Goal: Task Accomplishment & Management: Manage account settings

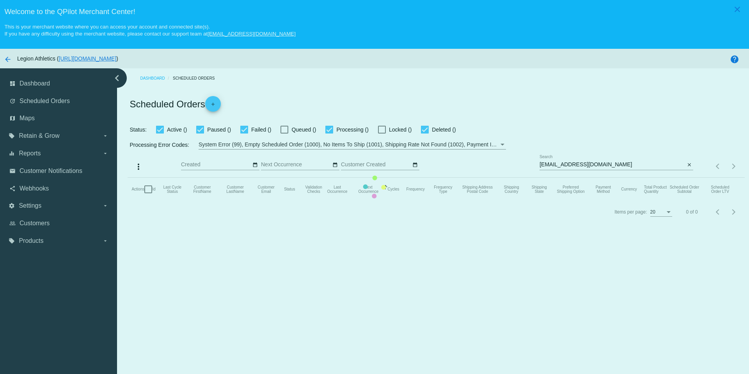
click at [624, 177] on mat-table "Actions Id Last Cycle Status Customer FirstName Customer LastName Customer Emai…" at bounding box center [436, 188] width 617 height 23
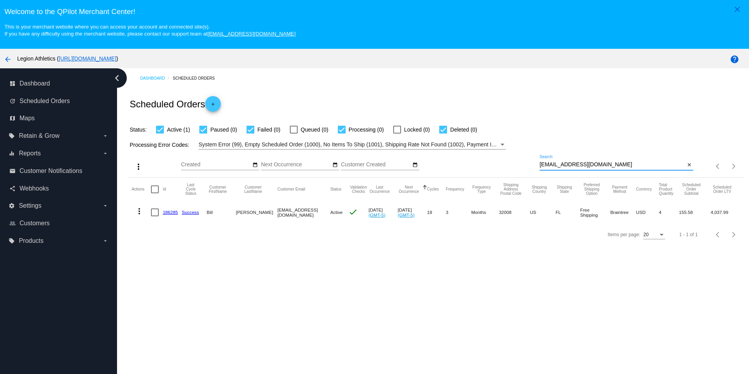
drag, startPoint x: 635, startPoint y: 166, endPoint x: 635, endPoint y: 158, distance: 8.2
click at [635, 158] on div "[EMAIL_ADDRESS][DOMAIN_NAME] Search" at bounding box center [611, 162] width 145 height 15
paste input "wisechriswise"
type input "[EMAIL_ADDRESS][DOMAIN_NAME]"
click at [626, 129] on div "Status: Active (1) Paused (0) Failed (0) Queued (0) Processing (0) Locked (0) D…" at bounding box center [436, 126] width 617 height 15
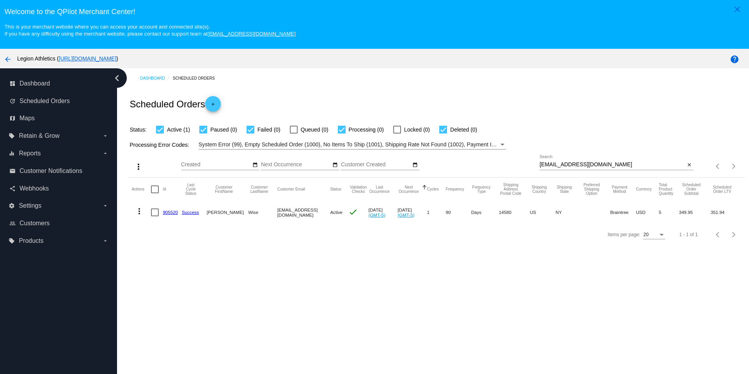
click at [171, 213] on link "905520" at bounding box center [170, 211] width 15 height 5
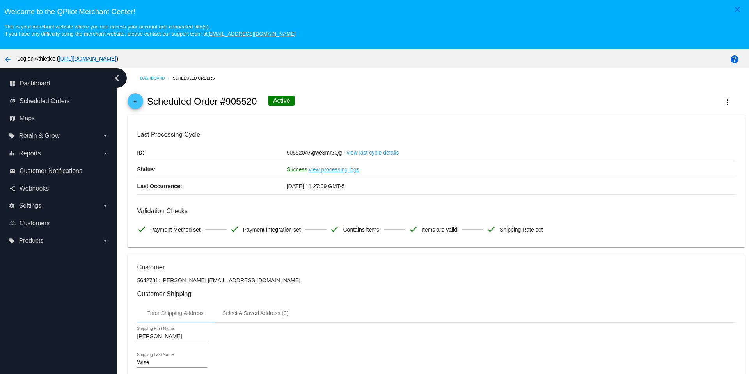
click at [133, 99] on span "arrow_back" at bounding box center [135, 102] width 9 height 19
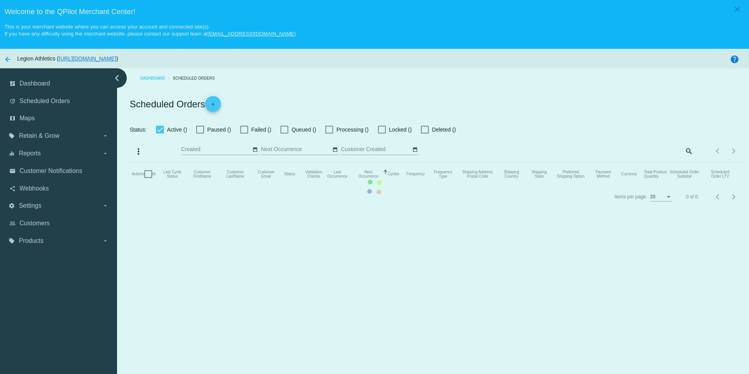
checkbox input "true"
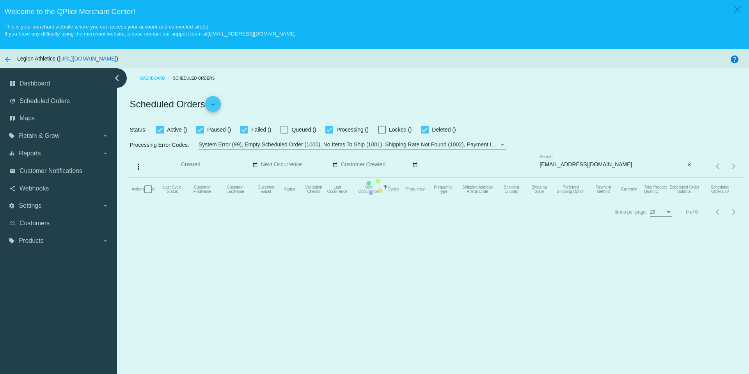
drag, startPoint x: 557, startPoint y: 115, endPoint x: 564, endPoint y: 100, distance: 16.4
click at [559, 177] on mat-table "Actions Id Last Cycle Status Customer FirstName Customer LastName Customer Emai…" at bounding box center [436, 188] width 617 height 23
click at [621, 177] on mat-table "Actions Id Last Cycle Status Customer FirstName Customer LastName Customer Emai…" at bounding box center [436, 188] width 617 height 23
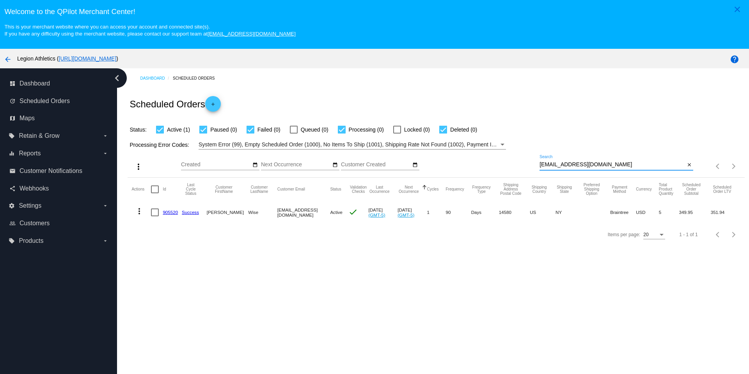
drag, startPoint x: 618, startPoint y: 165, endPoint x: 614, endPoint y: 145, distance: 20.0
click at [614, 145] on app-dashboard-scheduled-orders "Scheduled Orders add Status: Active (1) Paused (0) Failed (0) Queued (0) Proces…" at bounding box center [436, 166] width 617 height 157
paste input "kptorreg"
type input "[EMAIL_ADDRESS][DOMAIN_NAME]"
click at [593, 118] on div "Scheduled Orders add" at bounding box center [436, 103] width 617 height 31
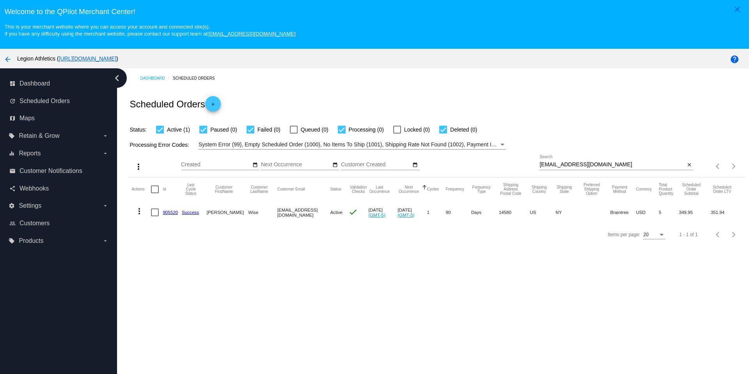
click at [561, 110] on div "Scheduled Orders add" at bounding box center [436, 103] width 617 height 31
click at [169, 212] on link "1016002" at bounding box center [172, 211] width 18 height 5
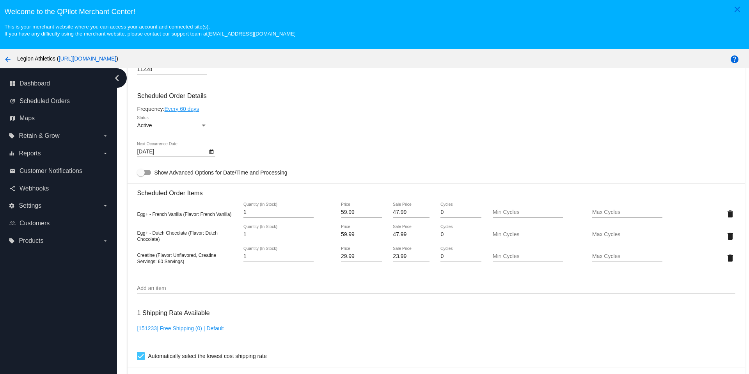
scroll to position [326, 0]
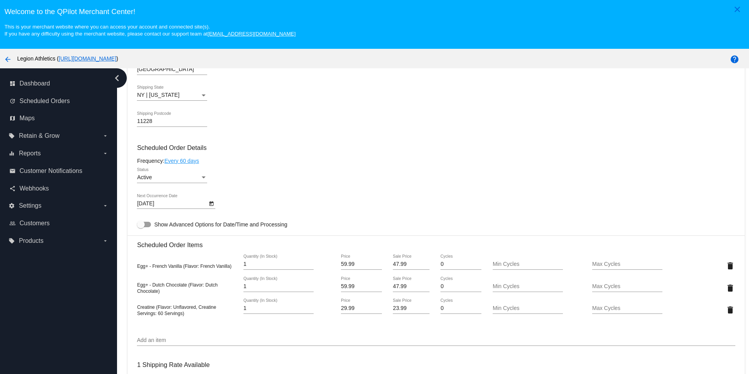
click at [332, 153] on mat-card-content "Customer 6975783: [PERSON_NAME] [EMAIL_ADDRESS][DOMAIN_NAME] Customer Shipping …" at bounding box center [436, 256] width 598 height 779
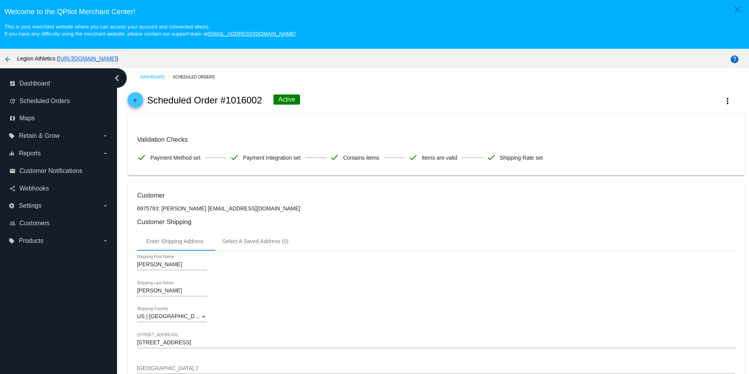
scroll to position [0, 0]
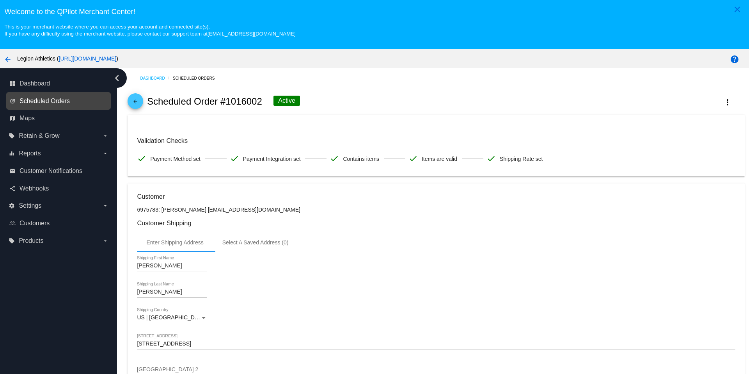
click at [49, 98] on span "Scheduled Orders" at bounding box center [45, 101] width 50 height 7
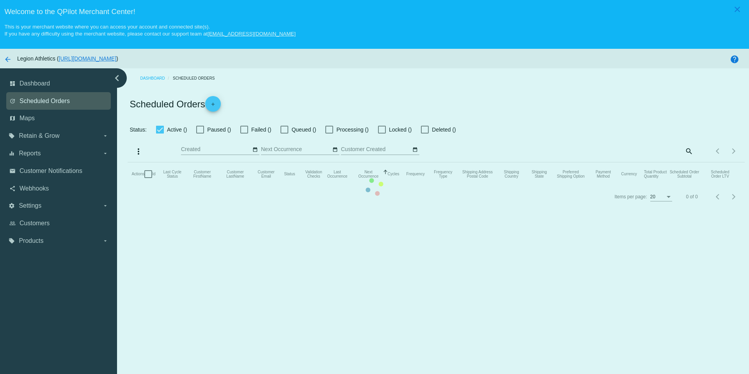
checkbox input "true"
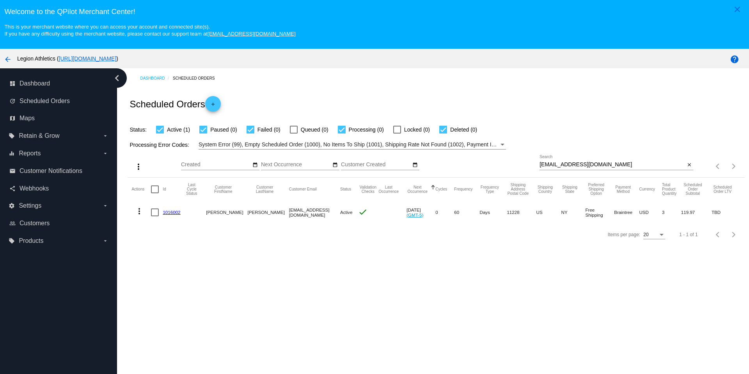
click at [169, 213] on link "1016002" at bounding box center [172, 211] width 18 height 5
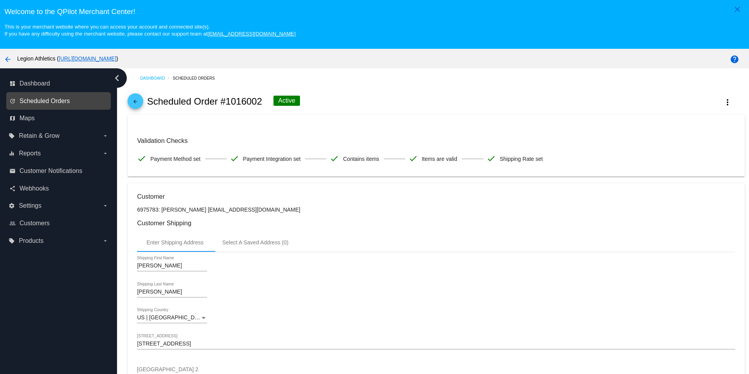
click at [62, 102] on span "Scheduled Orders" at bounding box center [45, 101] width 50 height 7
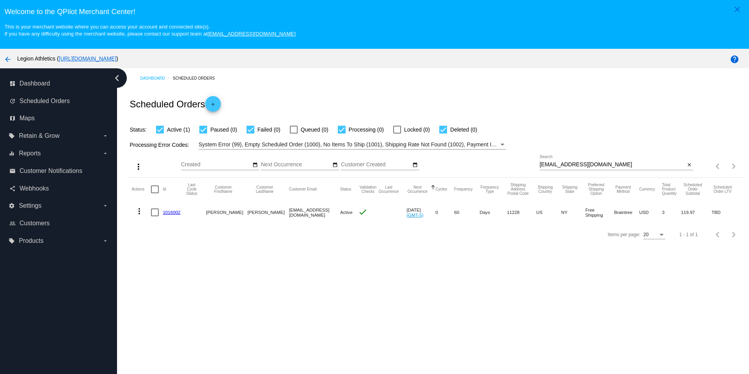
click at [605, 170] on div at bounding box center [616, 170] width 154 height 0
drag, startPoint x: 604, startPoint y: 167, endPoint x: 604, endPoint y: 159, distance: 8.2
click at [604, 160] on div "[EMAIL_ADDRESS][DOMAIN_NAME] Search" at bounding box center [611, 162] width 145 height 15
paste input "wisechriswise"
type input "[EMAIL_ADDRESS][DOMAIN_NAME]"
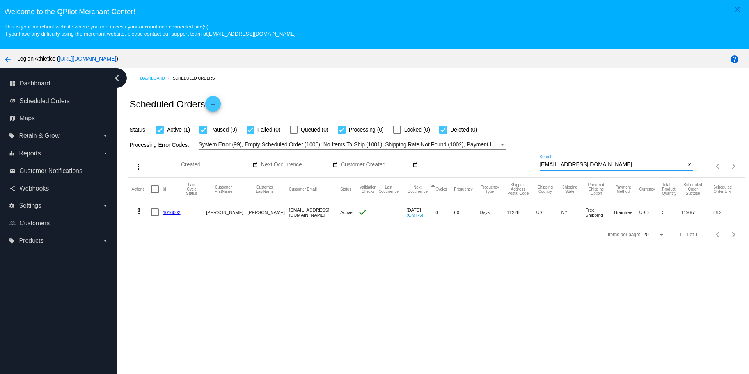
click at [587, 129] on div "Status: Active (1) Paused (0) Failed (0) Queued (0) Processing (0) Locked (0) D…" at bounding box center [436, 126] width 617 height 15
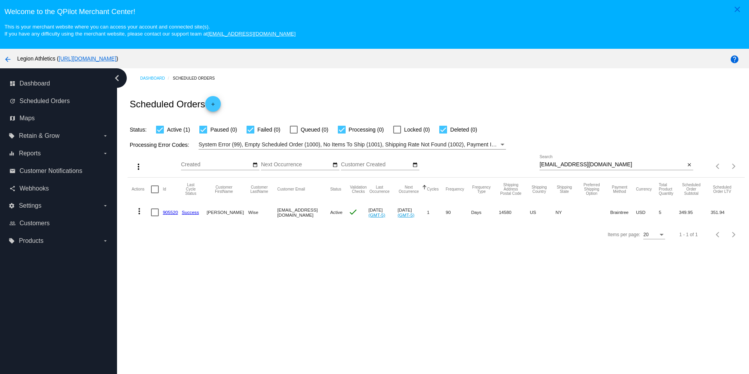
click at [166, 214] on link "905520" at bounding box center [170, 211] width 15 height 5
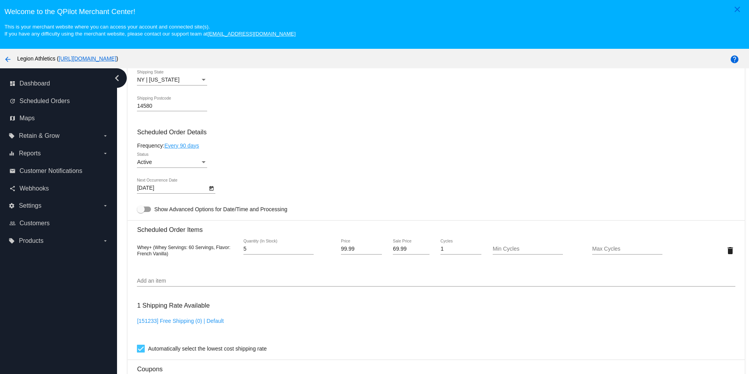
scroll to position [413, 0]
click at [209, 282] on input "Add an item" at bounding box center [436, 279] width 598 height 6
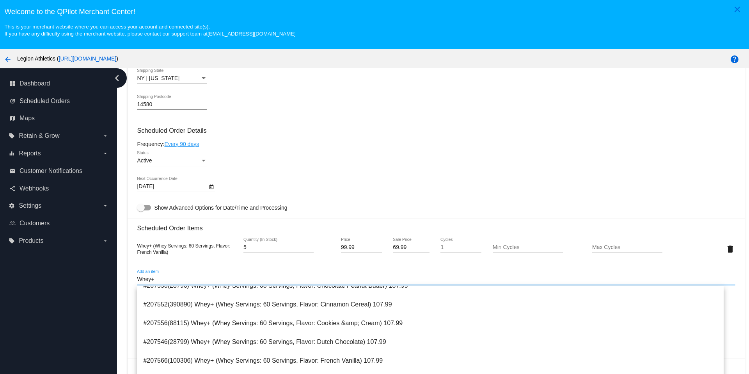
scroll to position [743, 0]
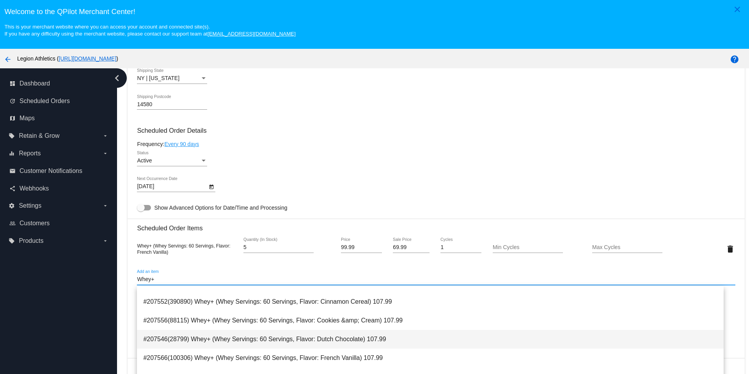
type input "Whey+"
click at [263, 339] on span "#207546(28799) Whey+ (Whey Servings: 60 Servings, Flavor: Dutch Chocolate) 107.…" at bounding box center [430, 339] width 574 height 19
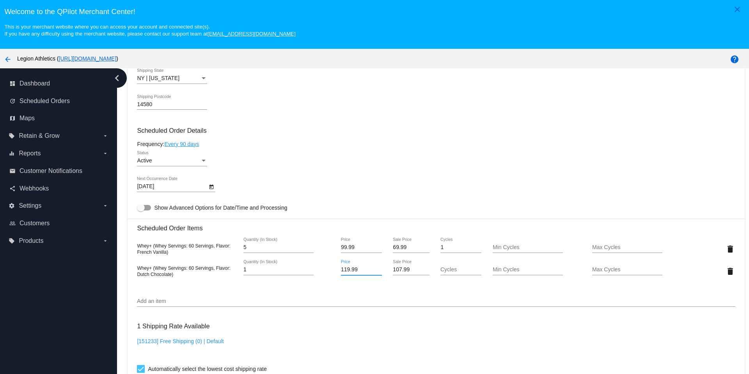
drag, startPoint x: 359, startPoint y: 268, endPoint x: 319, endPoint y: 271, distance: 39.9
click at [319, 271] on div "Whey+ (Whey Servings: 60 Servings, Flavor: Dutch Chocolate) 1 Quantity (In Stoc…" at bounding box center [436, 271] width 598 height 22
type input "99.99"
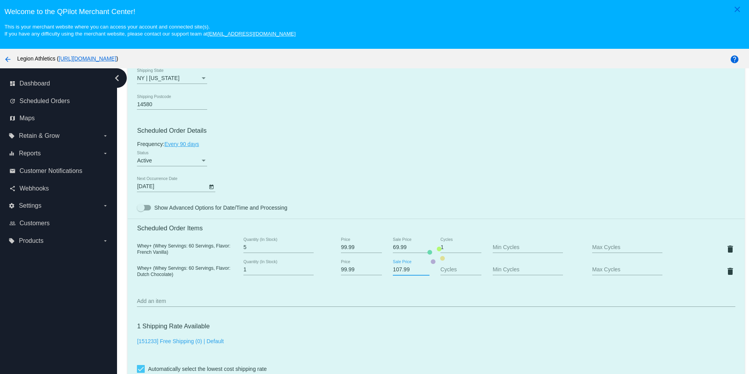
drag, startPoint x: 406, startPoint y: 270, endPoint x: 383, endPoint y: 271, distance: 22.7
click at [383, 271] on mat-card "Customer 5642781: [PERSON_NAME] [EMAIL_ADDRESS][DOMAIN_NAME] Customer Shipping …" at bounding box center [436, 254] width 617 height 829
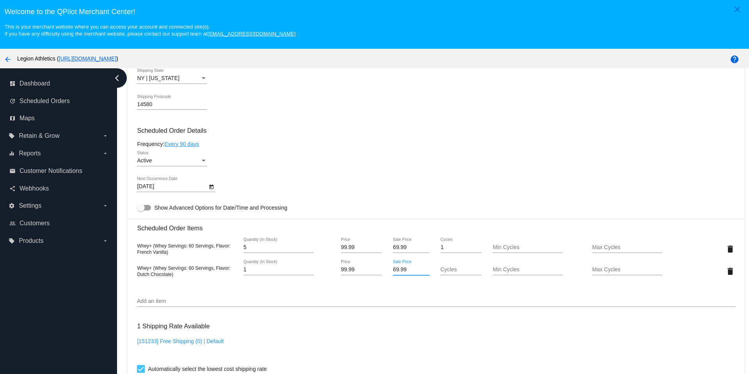
type input "69.99"
click at [444, 334] on mat-card "Customer 5642781: [PERSON_NAME] [EMAIL_ADDRESS][DOMAIN_NAME] Customer Shipping …" at bounding box center [436, 254] width 617 height 829
drag, startPoint x: 256, startPoint y: 248, endPoint x: 238, endPoint y: 248, distance: 18.3
click at [238, 248] on div "5 Quantity (In Stock)" at bounding box center [287, 249] width 100 height 22
type input "3"
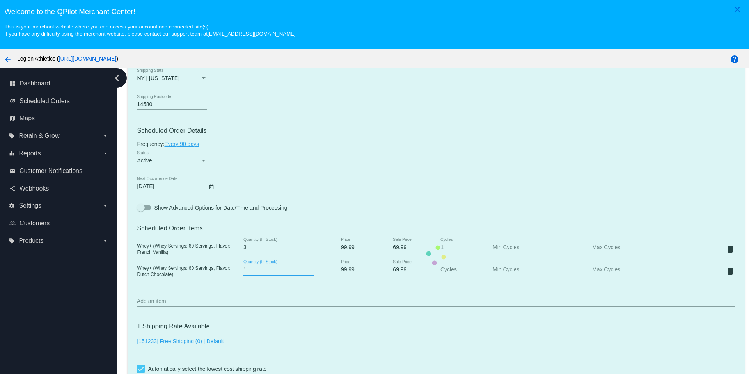
drag, startPoint x: 257, startPoint y: 271, endPoint x: 235, endPoint y: 271, distance: 22.2
click at [235, 271] on mat-card "Customer 5642781: [PERSON_NAME] [EMAIL_ADDRESS][DOMAIN_NAME] Customer Shipping …" at bounding box center [436, 254] width 617 height 829
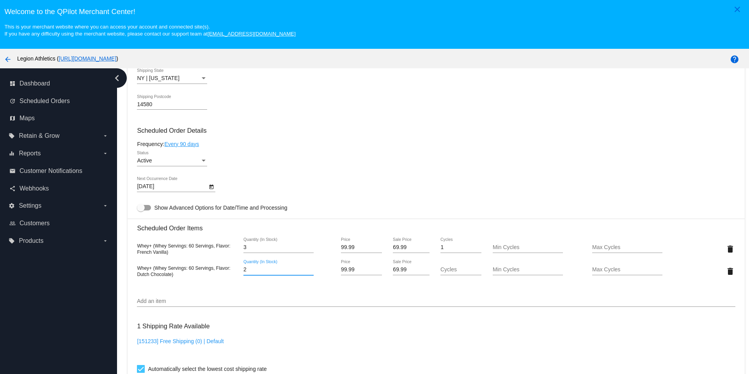
type input "2"
click at [399, 329] on mat-card "Customer 5642781: [PERSON_NAME] [EMAIL_ADDRESS][DOMAIN_NAME] Customer Shipping …" at bounding box center [436, 254] width 617 height 829
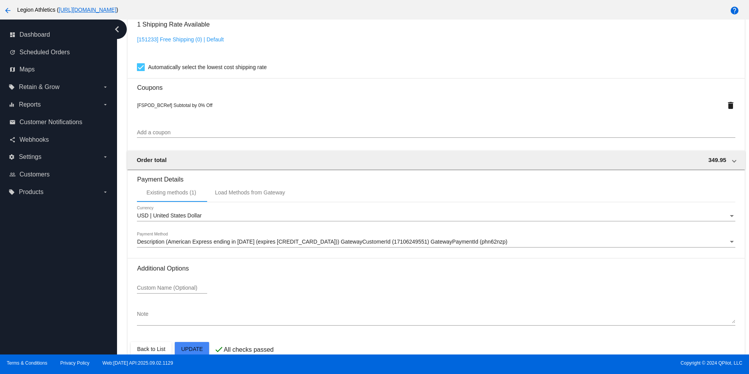
scroll to position [681, 0]
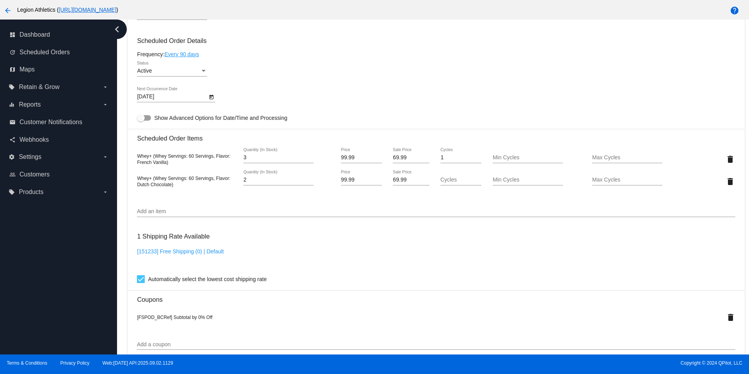
scroll to position [440, 0]
